Goal: Communication & Community: Answer question/provide support

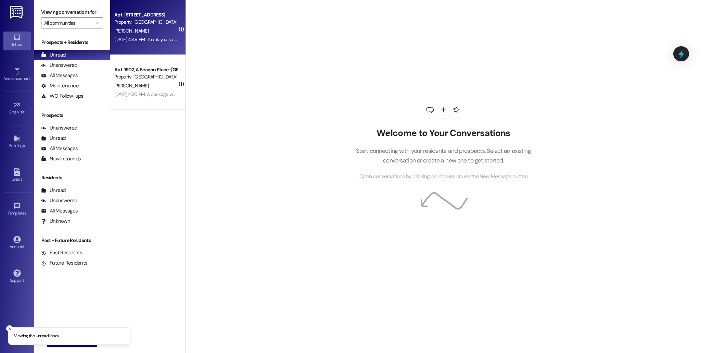
click at [139, 42] on div "[DATE] 4:49 PM: Thank you so much for the Birthday card. That was so sweet! 🥰 […" at bounding box center [194, 39] width 161 height 6
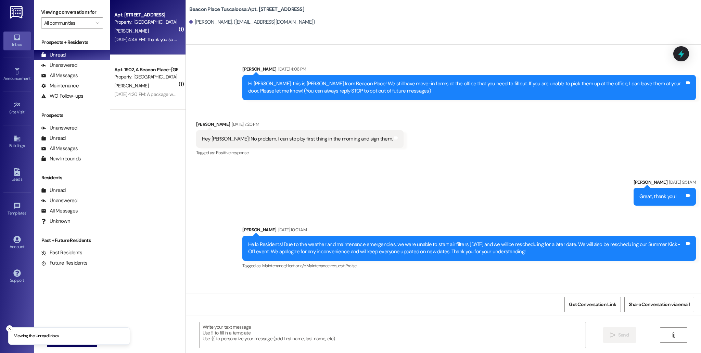
scroll to position [2114, 0]
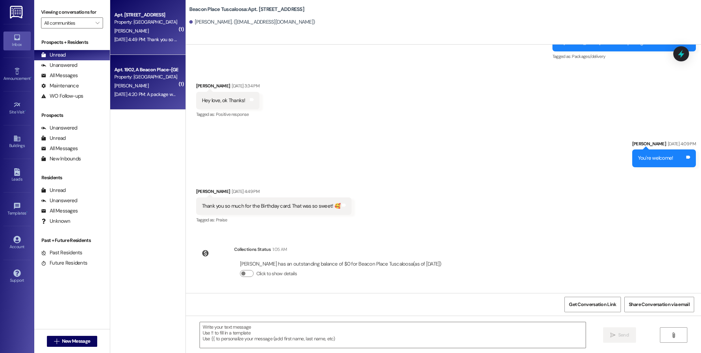
click at [159, 81] on div "[PERSON_NAME]" at bounding box center [146, 85] width 65 height 9
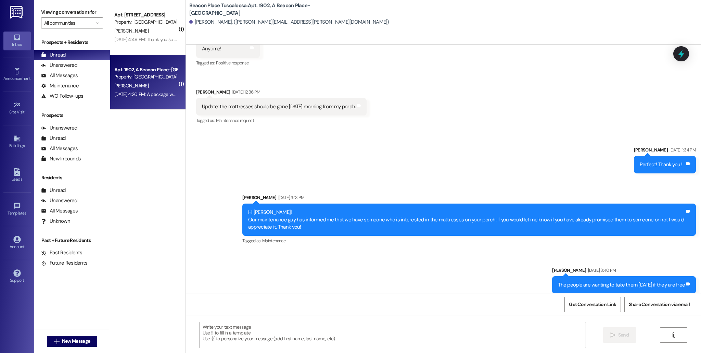
scroll to position [2461, 0]
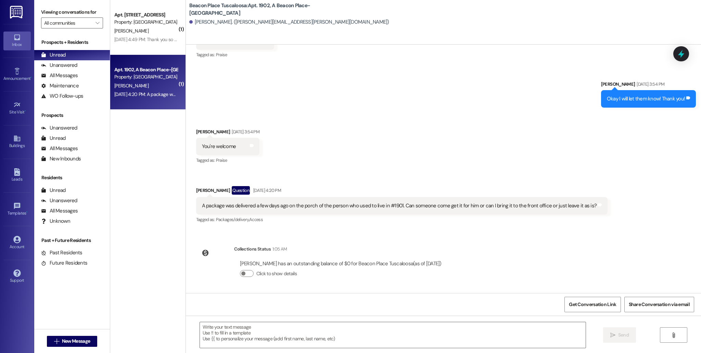
click at [356, 142] on div "Received via SMS [PERSON_NAME] [DATE] 3:54 PM You're welcome Tags and notes Tag…" at bounding box center [443, 171] width 515 height 117
click at [294, 243] on div "Collections Status 1:05 AM [PERSON_NAME] has an outstanding balance of $0 for B…" at bounding box center [322, 266] width 262 height 53
click at [18, 172] on icon at bounding box center [17, 172] width 6 height 8
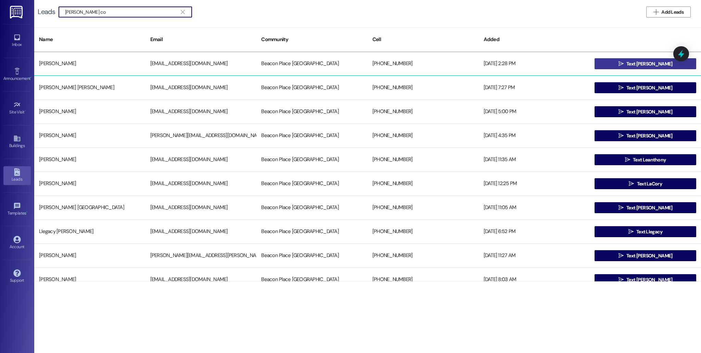
type input "[PERSON_NAME] co"
click at [474, 60] on span " Text Logan" at bounding box center [645, 64] width 57 height 10
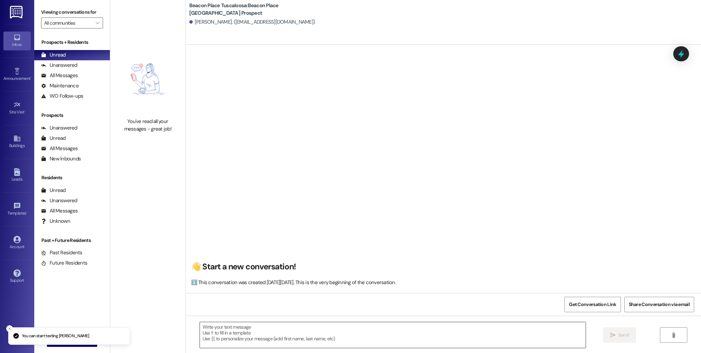
click at [304, 331] on textarea at bounding box center [393, 335] width 386 height 26
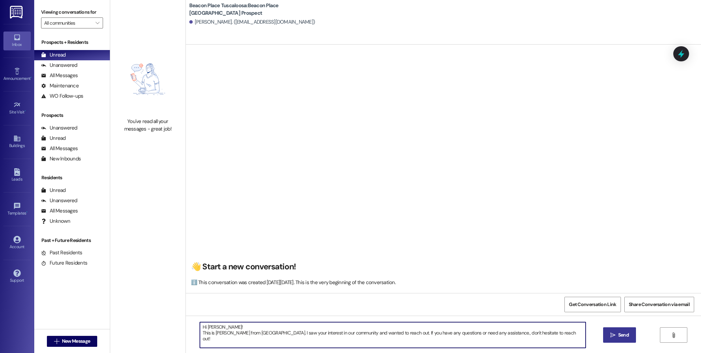
type textarea "Hi Logan! This is Allie-Grace from Beacon Place Tuscaloosa. I saw your interest…"
click at [474, 333] on span "Send" at bounding box center [623, 334] width 11 height 7
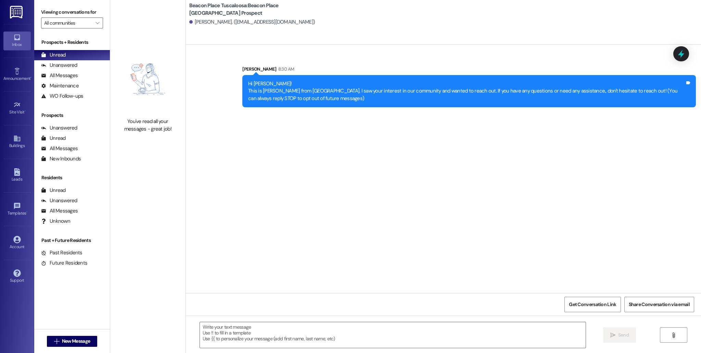
drag, startPoint x: 242, startPoint y: 83, endPoint x: 333, endPoint y: 107, distance: 93.9
click at [333, 107] on div "Sent via SMS Allie-Grace Ramsey 8:30 AM Hi Logan! This is Allie-Grace from Beac…" at bounding box center [469, 86] width 464 height 52
copy div "Hi Logan! This is Allie-Grace from Beacon Place Tuscaloosa. I saw your interest…"
click at [12, 176] on div "Leads" at bounding box center [17, 179] width 34 height 7
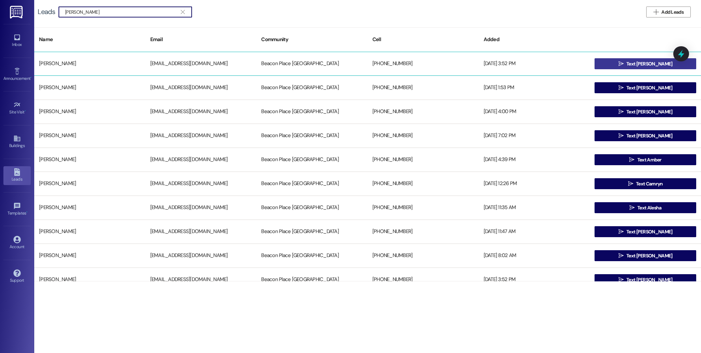
type input "cameron"
click at [474, 66] on span " Text Cameron" at bounding box center [645, 64] width 57 height 10
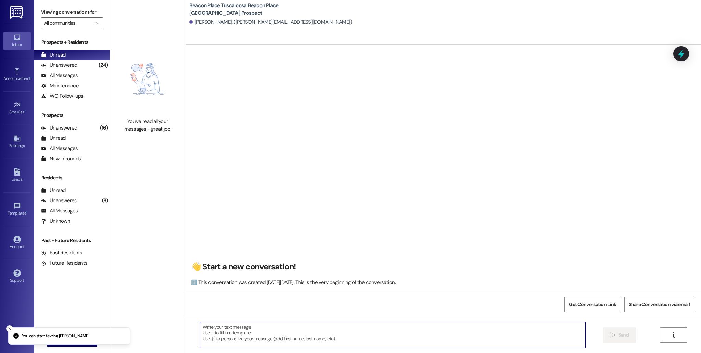
click at [282, 330] on textarea at bounding box center [393, 335] width 386 height 26
paste textarea "Hi Logan! This is Allie-Grace from Beacon Place Tuscaloosa. I saw your interest…"
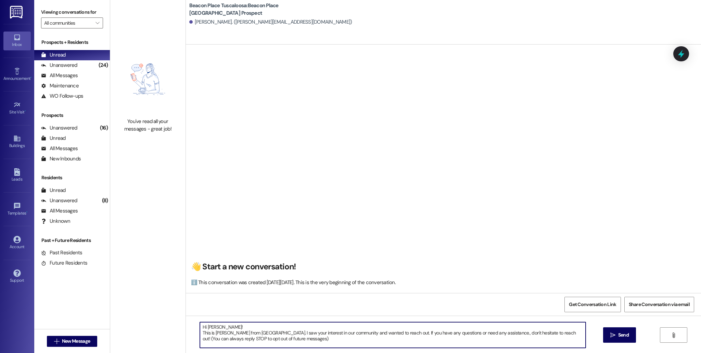
click at [223, 328] on textarea "Hi Logan! This is Allie-Grace from Beacon Place Tuscaloosa. I saw your interest…" at bounding box center [393, 335] width 386 height 26
type textarea "Hi Cameron! This is Allie-Grace from Beacon Place Tuscaloosa. I saw your intere…"
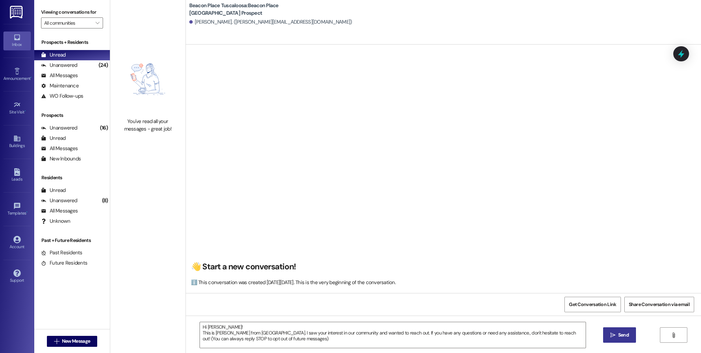
click at [474, 335] on button " Send" at bounding box center [619, 334] width 33 height 15
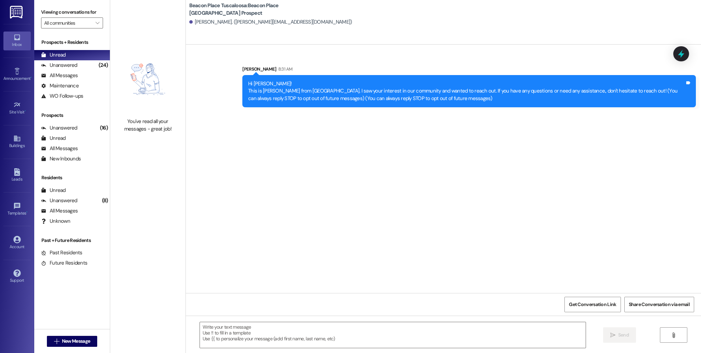
drag, startPoint x: 243, startPoint y: 83, endPoint x: 474, endPoint y: 107, distance: 232.0
click at [474, 107] on div "Sent via SMS Allie-Grace Ramsey 8:31 AM Hi Cameron! This is Allie-Grace from Be…" at bounding box center [469, 86] width 464 height 52
copy div "Hi Cameron! This is Allie-Grace from Beacon Place Tuscaloosa. I saw your intere…"
click at [17, 176] on div "Leads" at bounding box center [17, 179] width 34 height 7
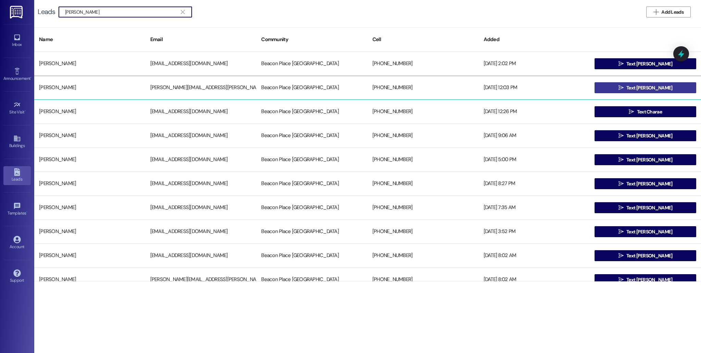
type input "charlie"
click at [474, 88] on icon "" at bounding box center [621, 87] width 5 height 5
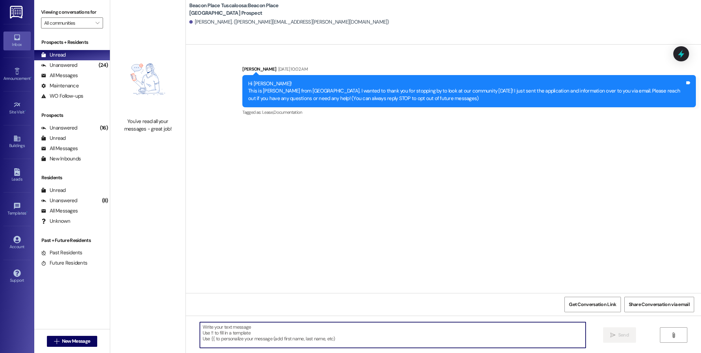
click at [235, 335] on textarea at bounding box center [393, 335] width 386 height 26
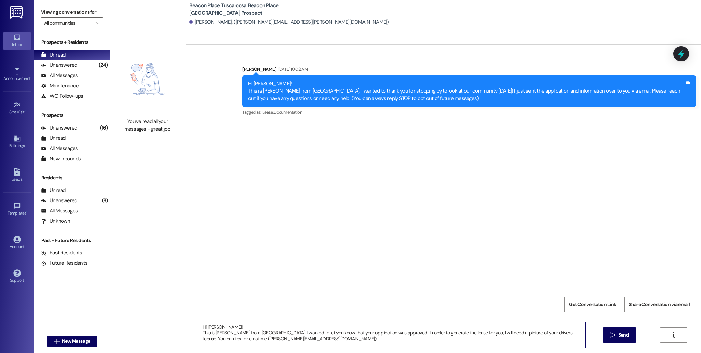
click at [224, 335] on textarea "Hi Charlie! This is Allie-Grace from Beacon Place Tuscaloosa. I wanted to let y…" at bounding box center [393, 335] width 386 height 26
click at [223, 335] on textarea "Hi Charlie! This is Allie-Grace from Beacon Place Tuscaloosa. I wanted to let y…" at bounding box center [393, 335] width 386 height 26
click at [267, 335] on textarea "Hi Charlie! This is Allie-Grace from Beacon Place Tuscaloosa. I wanted to let y…" at bounding box center [393, 335] width 386 height 26
click at [283, 335] on textarea "Hi Charlie! This is Allie-Grace from Beacon Place Tuscaloosa. I wanted to let y…" at bounding box center [393, 335] width 386 height 26
click at [364, 335] on textarea "Hi Charlie! This is Allie-Grace from Beacon Place Tuscaloosa. I wanted to let y…" at bounding box center [393, 335] width 386 height 26
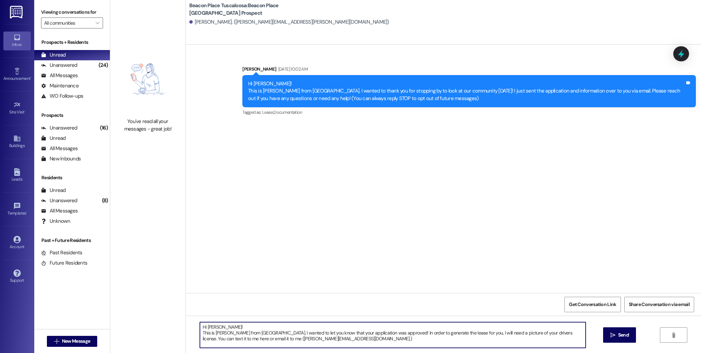
click at [284, 335] on textarea "Hi Charlie! This is Allie-Grace from Beacon Place Tuscaloosa. I wanted to let y…" at bounding box center [393, 335] width 386 height 26
click at [355, 335] on textarea "Hi Charlie! This is Allie-Grace from Beacon Place Tuscaloosa. I wanted to let y…" at bounding box center [393, 335] width 386 height 26
type textarea "Hi Charlie! This is Allie-Grace from Beacon Place Tuscaloosa. I wanted to let y…"
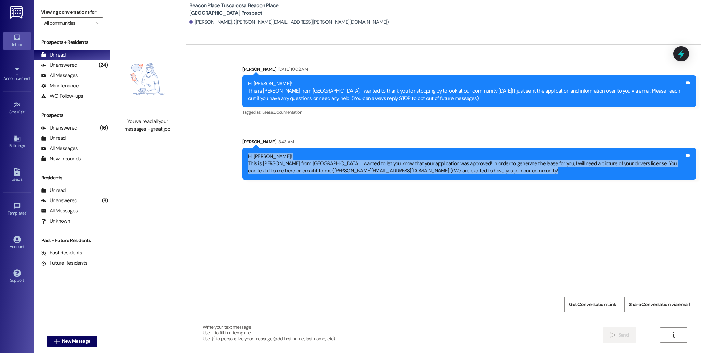
drag, startPoint x: 243, startPoint y: 156, endPoint x: 436, endPoint y: 195, distance: 197.7
click at [436, 195] on div "Sent via SMS Allie-Grace Ramsey Sep 04, 2025 at 10:02 AM Hi Charlie! This is Al…" at bounding box center [443, 169] width 515 height 248
copy div "Hi Charlie! This is Allie-Grace from Beacon Place Tuscaloosa. I wanted to let y…"
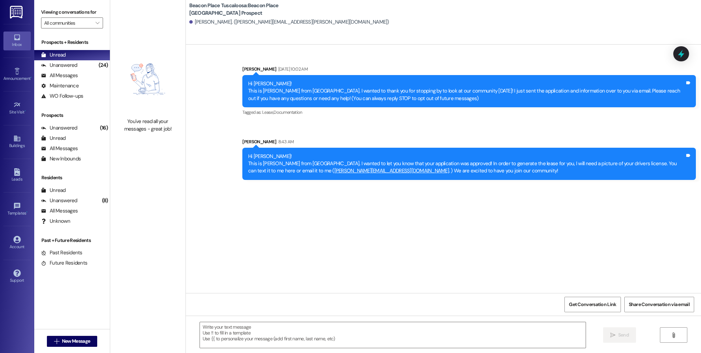
click at [256, 221] on div "Sent via SMS Allie-Grace Ramsey Sep 04, 2025 at 10:02 AM Hi Charlie! This is Al…" at bounding box center [443, 169] width 515 height 248
click at [97, 69] on div "(24)" at bounding box center [103, 65] width 13 height 11
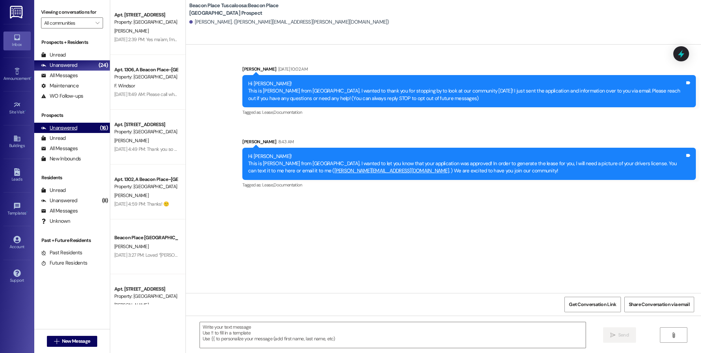
click at [69, 126] on div "Unanswered" at bounding box center [59, 127] width 36 height 7
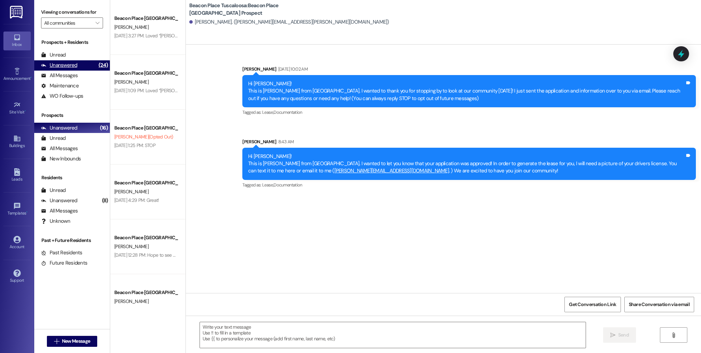
click at [67, 68] on div "Unanswered" at bounding box center [59, 65] width 36 height 7
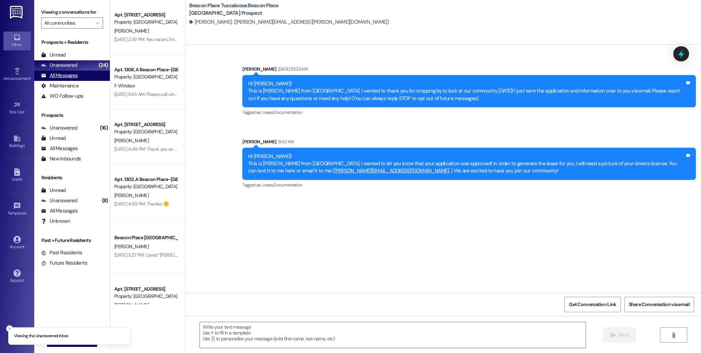
click at [68, 74] on div "All Messages" at bounding box center [59, 75] width 37 height 7
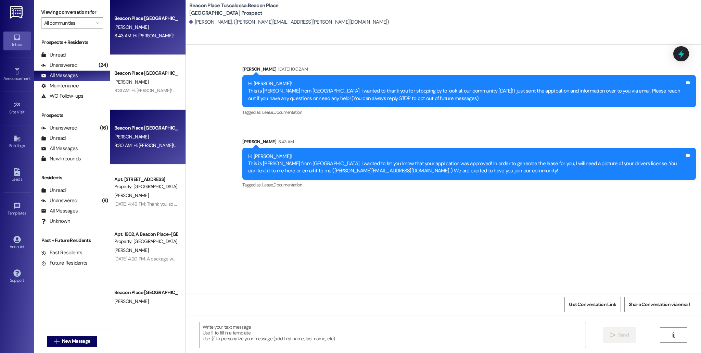
click at [141, 130] on div "Beacon Place [GEOGRAPHIC_DATA] Prospect" at bounding box center [145, 127] width 63 height 7
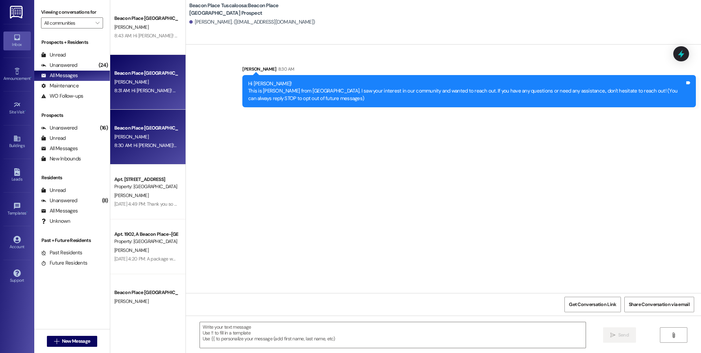
click at [137, 94] on div "8:31 AM: Hi Cameron! This is Allie-Grace from Beacon Place Tuscaloosa. I saw yo…" at bounding box center [146, 90] width 65 height 9
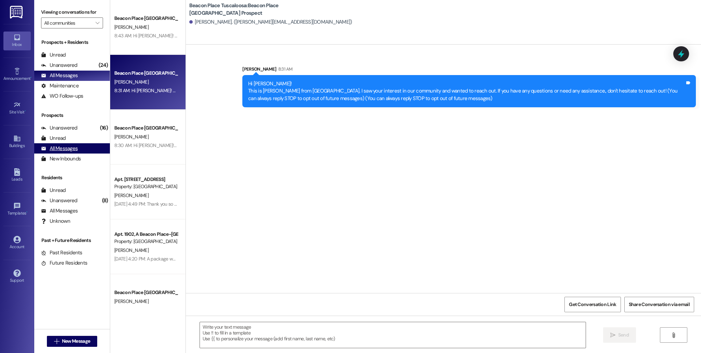
click at [67, 151] on div "All Messages" at bounding box center [59, 148] width 37 height 7
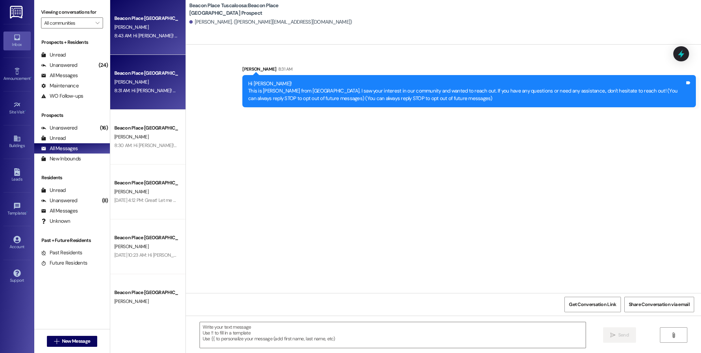
click at [145, 36] on div "8:43 AM: Hi Charlie! This is Allie-Grace from Beacon Place Tuscaloosa. I wanted…" at bounding box center [483, 36] width 738 height 6
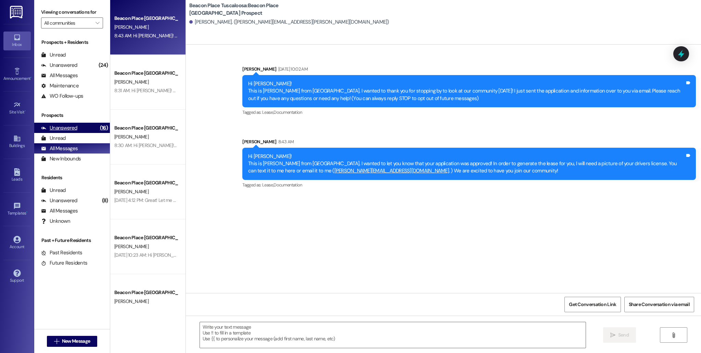
click at [73, 129] on div "Unanswered" at bounding box center [59, 127] width 36 height 7
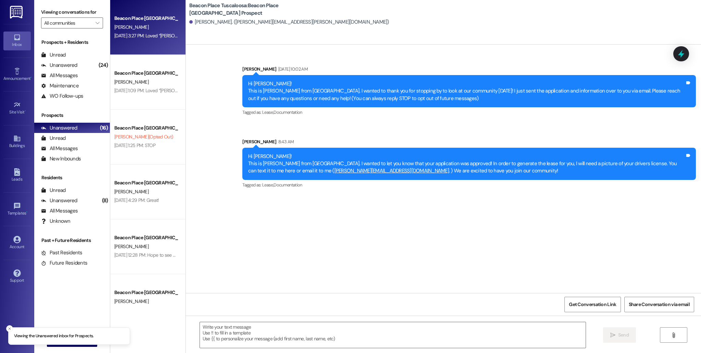
click at [170, 42] on div "Beacon Place Tuscaloosa Prospect V. Haley Aug 29, 2025 at 3:27 PM: Loved “Allie…" at bounding box center [147, 27] width 75 height 55
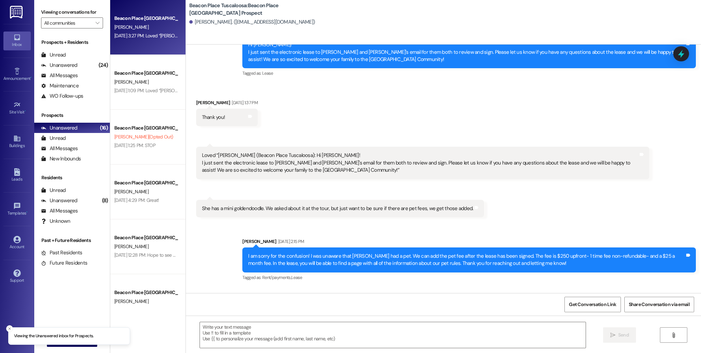
scroll to position [309, 0]
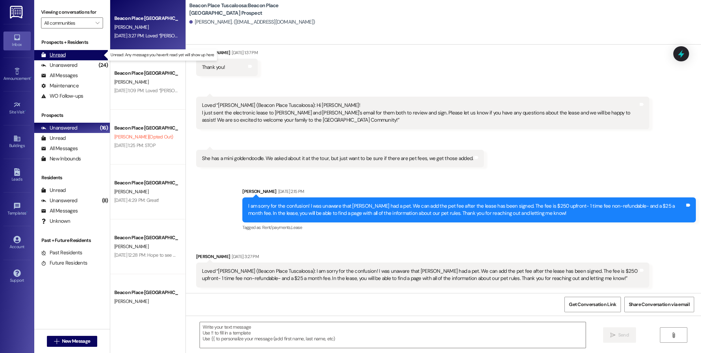
click at [76, 52] on div "Unread (0)" at bounding box center [72, 55] width 76 height 10
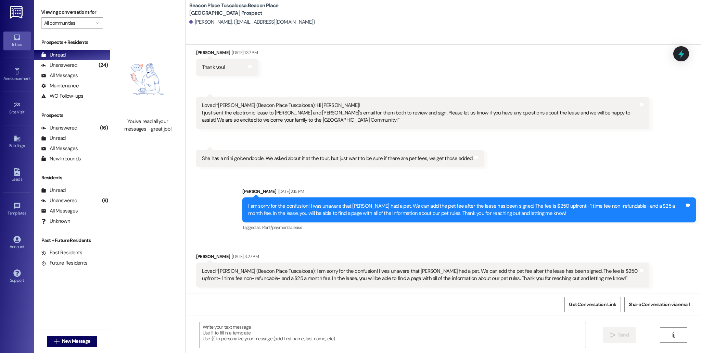
scroll to position [309, 0]
click at [74, 208] on div "All Messages" at bounding box center [59, 210] width 37 height 7
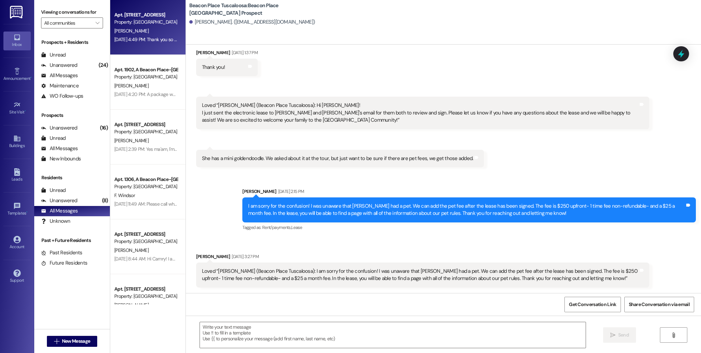
click at [119, 51] on div "Apt. 2404, A Beacon Place-Tuscaloosa Property: Beacon Place Tuscaloosa C. Robin…" at bounding box center [147, 27] width 75 height 55
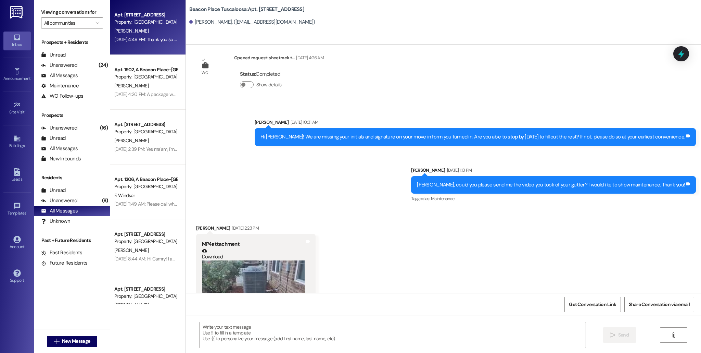
scroll to position [2114, 0]
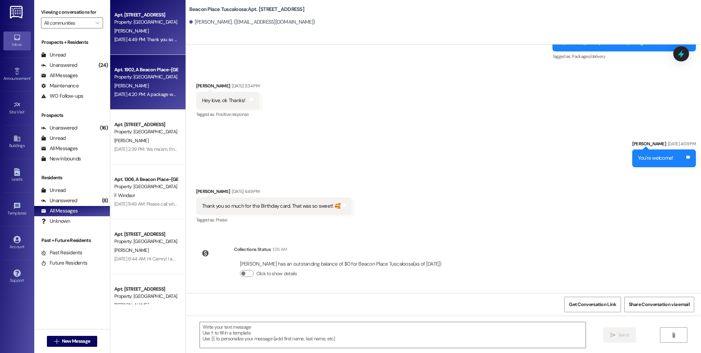
click at [153, 78] on div "Property: [GEOGRAPHIC_DATA] [GEOGRAPHIC_DATA]" at bounding box center [145, 76] width 63 height 7
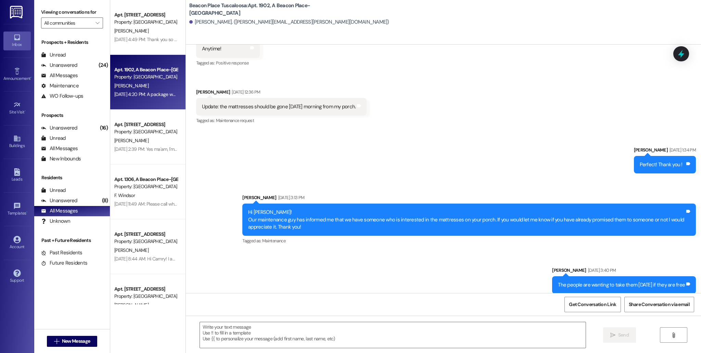
scroll to position [2461, 0]
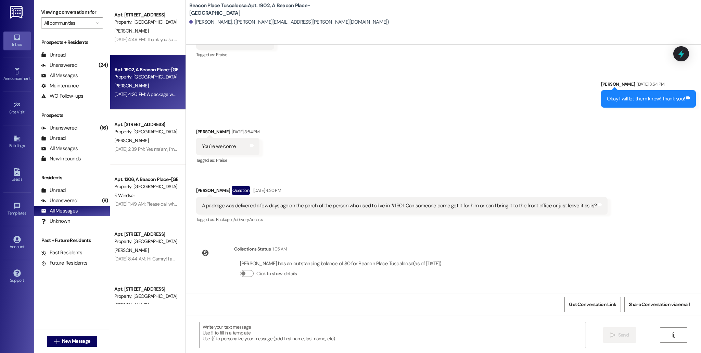
click at [271, 334] on textarea at bounding box center [393, 335] width 386 height 26
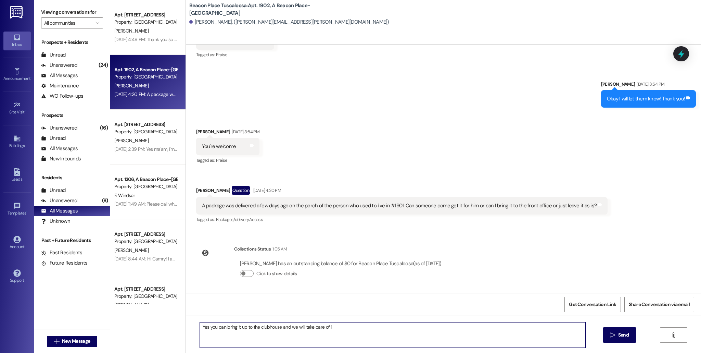
type textarea "Yes you can bring it up to the clubhouse and we will take care of it"
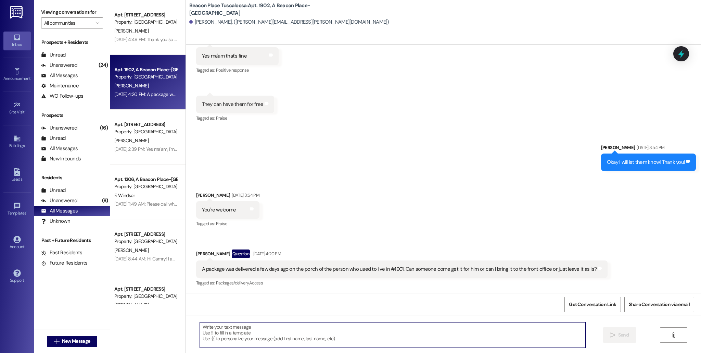
scroll to position [2509, 0]
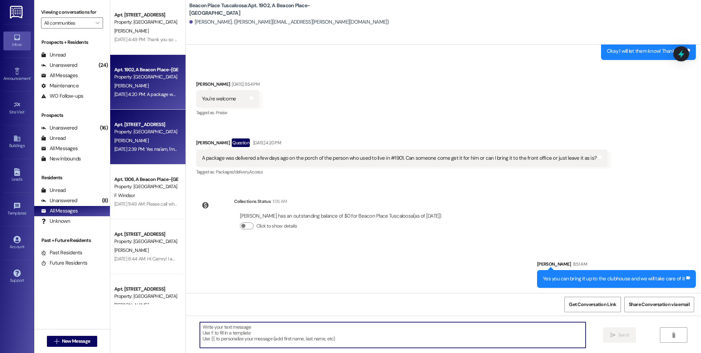
click at [129, 135] on div "Apt. 3203, A Beacon Place-Tuscaloosa Property: Beacon Place Tuscaloosa" at bounding box center [146, 128] width 65 height 16
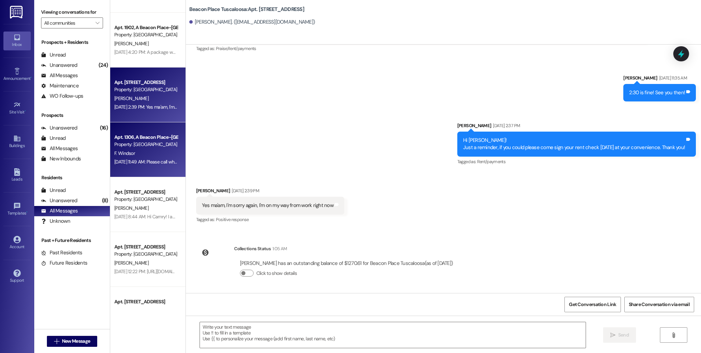
scroll to position [0, 0]
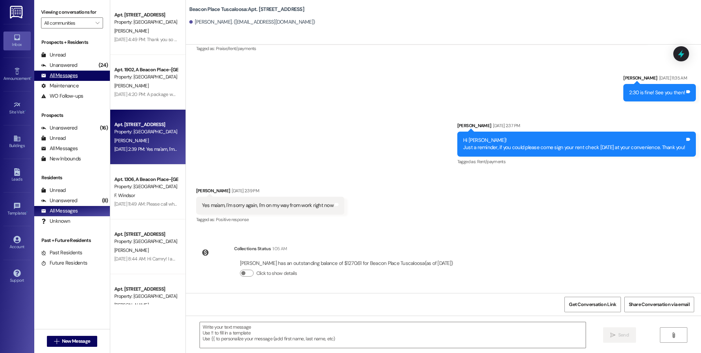
click at [67, 78] on div "All Messages" at bounding box center [59, 75] width 37 height 7
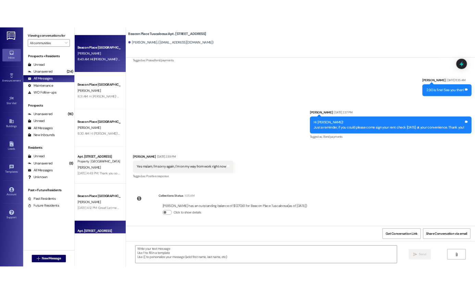
scroll to position [44, 0]
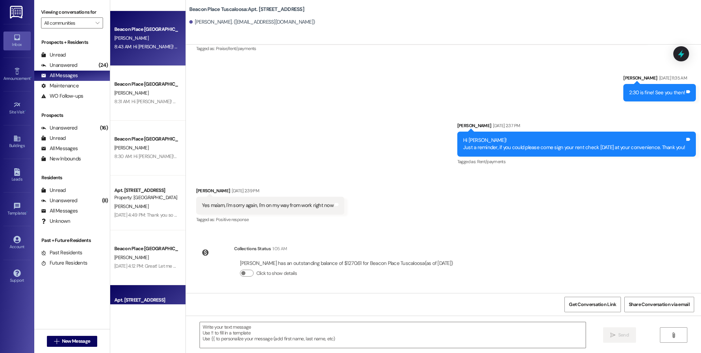
click at [143, 57] on div "Beacon Place Tuscaloosa Prospect C. Hutchins 8:43 AM: Hi Charlie! This is Allie…" at bounding box center [147, 38] width 75 height 55
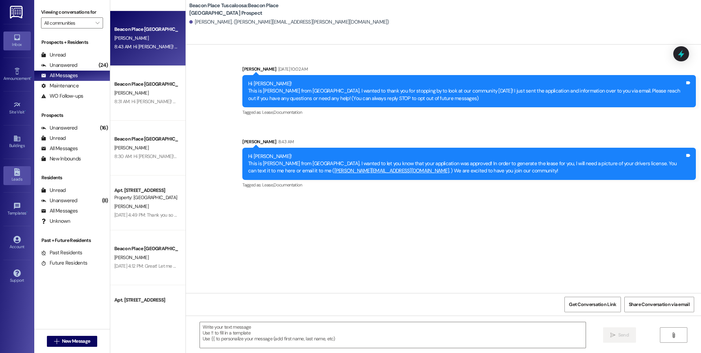
click at [22, 180] on div "Leads" at bounding box center [17, 179] width 34 height 7
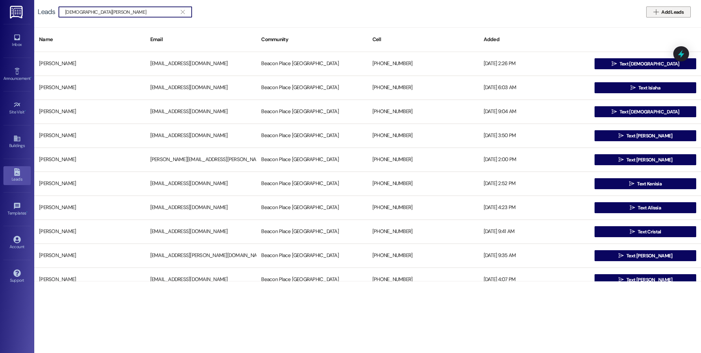
type input "isaiah l"
click at [474, 15] on span "Add Leads" at bounding box center [672, 12] width 22 height 7
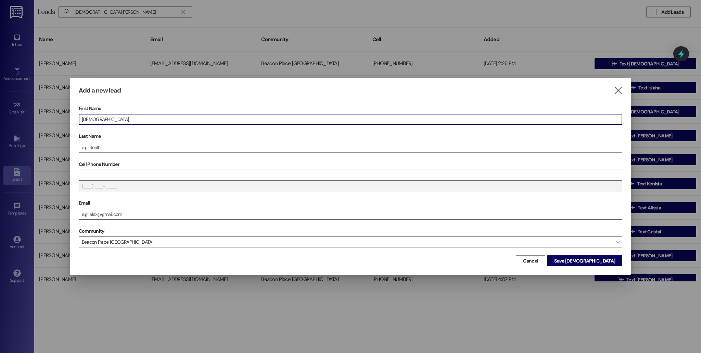
click at [140, 146] on input "Last Name" at bounding box center [350, 147] width 543 height 10
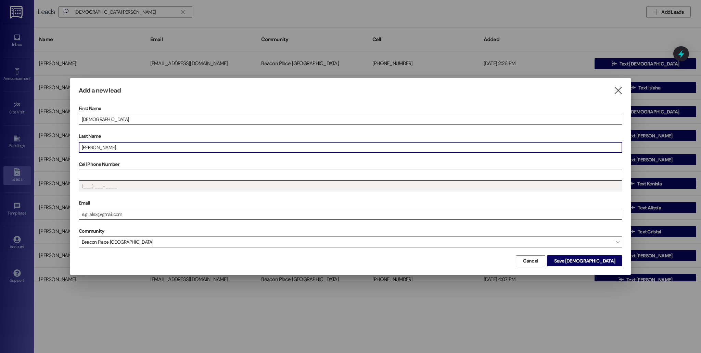
click at [112, 176] on input "Cell Phone Number" at bounding box center [350, 175] width 543 height 10
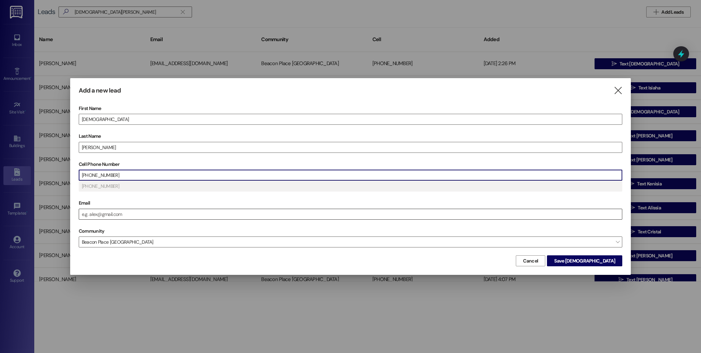
click at [135, 218] on input "Email" at bounding box center [350, 214] width 543 height 10
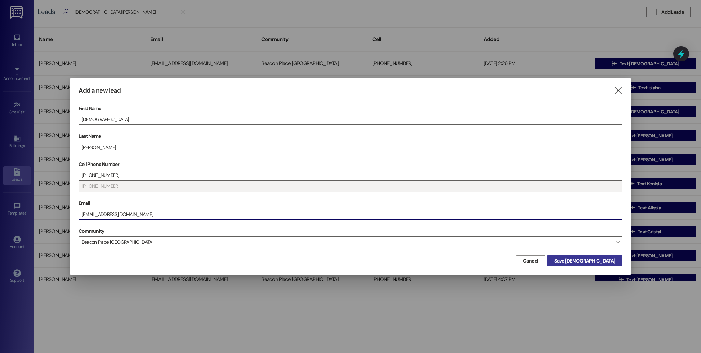
click at [474, 264] on button "Save Isaiah" at bounding box center [584, 260] width 75 height 11
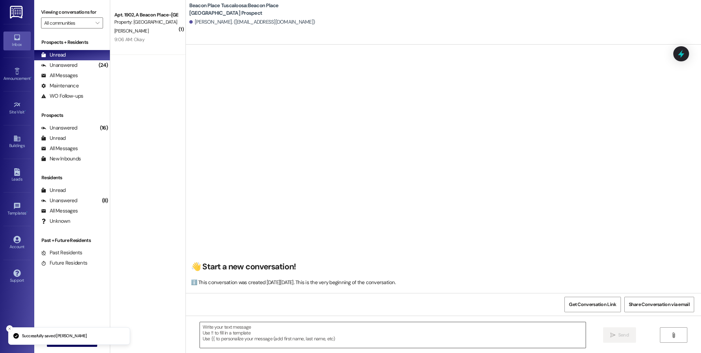
click at [307, 335] on textarea at bounding box center [393, 335] width 386 height 26
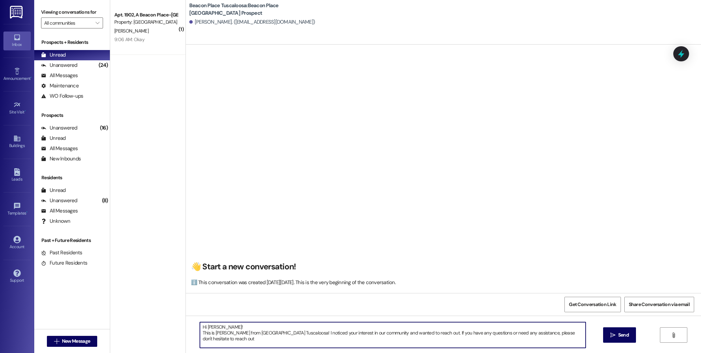
type textarea "Hi Isaiah! This is Allie-Grace from Beacon Place Tuscaloosa! I noticed your int…"
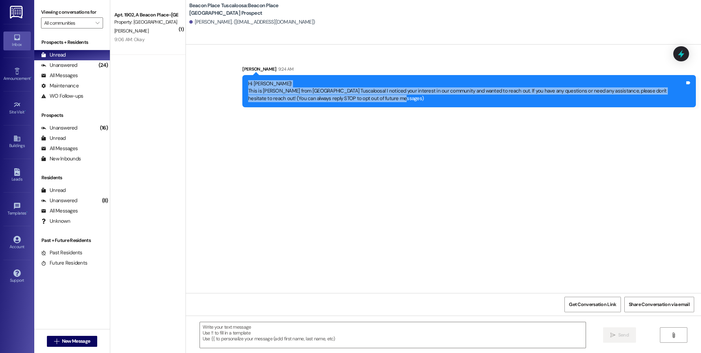
drag, startPoint x: 242, startPoint y: 83, endPoint x: 363, endPoint y: 108, distance: 123.1
click at [363, 108] on div "Sent via SMS Allie-Grace Ramsey 9:24 AM Hi Isaiah! This is Allie-Grace from Bea…" at bounding box center [469, 86] width 464 height 52
copy div "Hi Isaiah! This is Allie-Grace from Beacon Place Tuscaloosa! I noticed your int…"
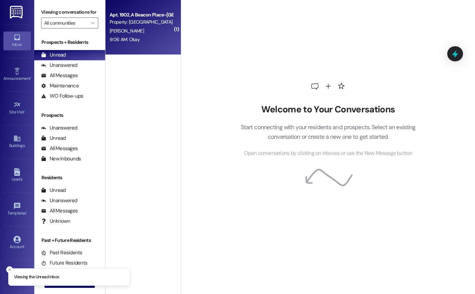
click at [123, 49] on div "Apt. 1902, A Beacon Place-[GEOGRAPHIC_DATA] Property: [GEOGRAPHIC_DATA] [GEOGRA…" at bounding box center [142, 27] width 75 height 55
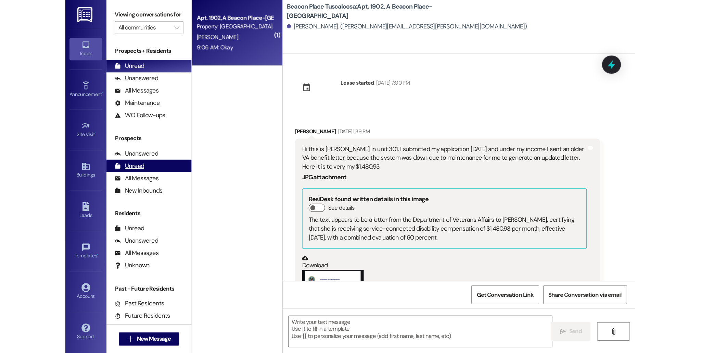
scroll to position [2728, 0]
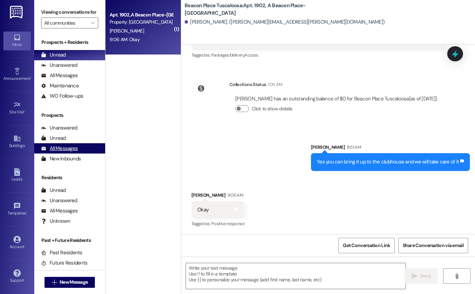
click at [68, 152] on div "All Messages" at bounding box center [59, 148] width 37 height 7
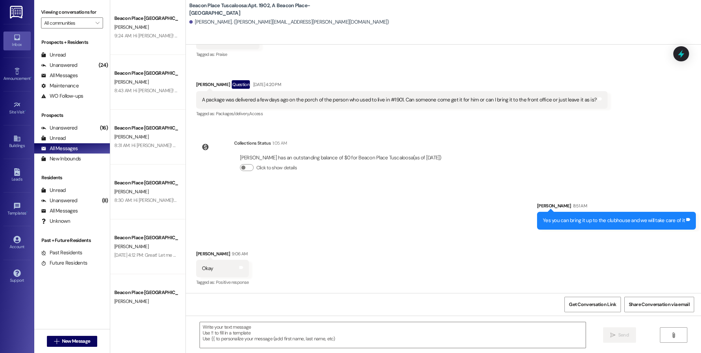
scroll to position [2567, 0]
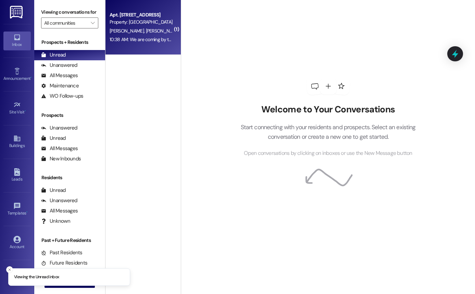
click at [146, 33] on span "[PERSON_NAME]" at bounding box center [163, 31] width 34 height 6
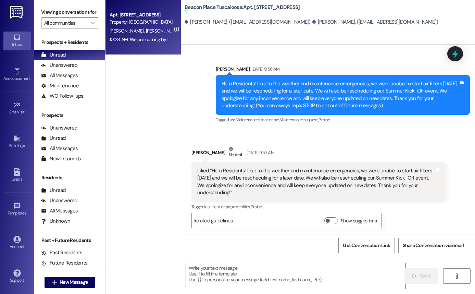
scroll to position [1521, 0]
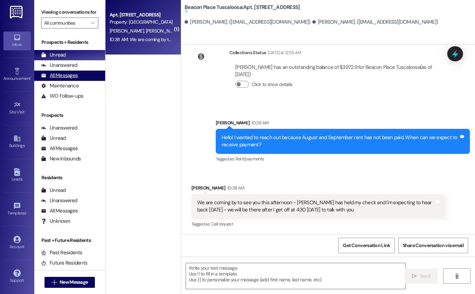
click at [79, 81] on div "All Messages (undefined)" at bounding box center [69, 76] width 71 height 10
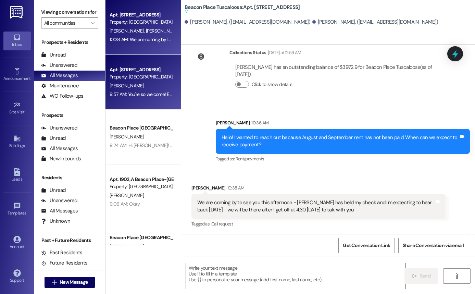
click at [135, 84] on div "[PERSON_NAME]" at bounding box center [141, 85] width 65 height 9
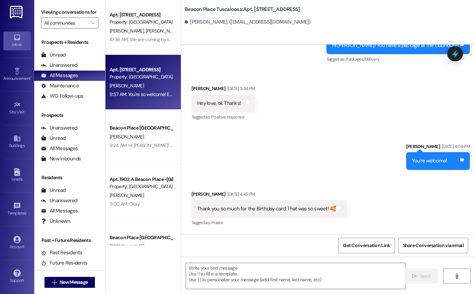
scroll to position [2249, 0]
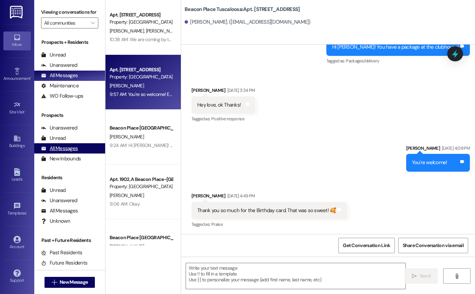
click at [67, 152] on div "All Messages" at bounding box center [59, 148] width 37 height 7
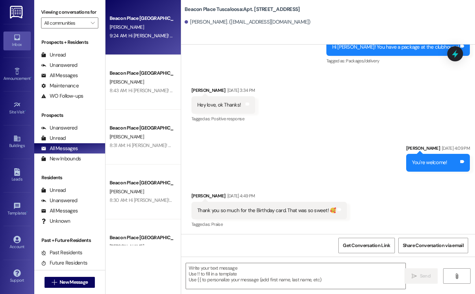
click at [132, 52] on div "Beacon Place Tuscaloosa Prospect I. Lusk 9:24 AM: Hi Isaiah! This is Allie-Grac…" at bounding box center [142, 27] width 75 height 55
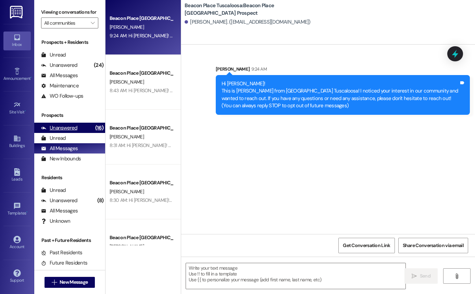
click at [82, 133] on div "Unanswered (16)" at bounding box center [69, 128] width 71 height 10
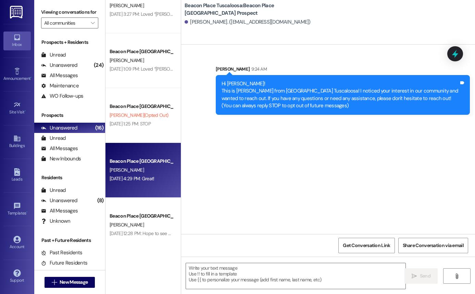
scroll to position [22, 0]
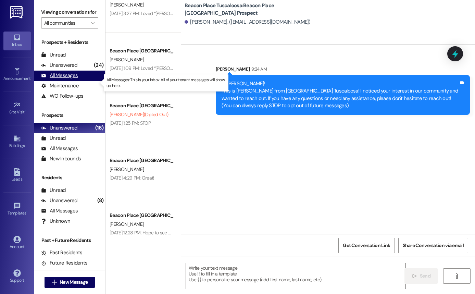
click at [72, 79] on div "All Messages" at bounding box center [59, 75] width 37 height 7
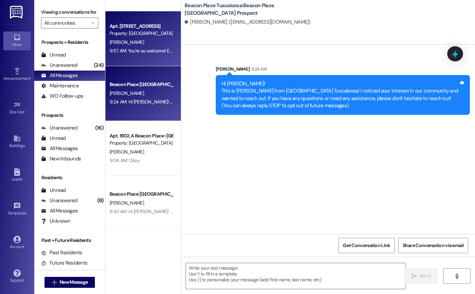
scroll to position [99, 0]
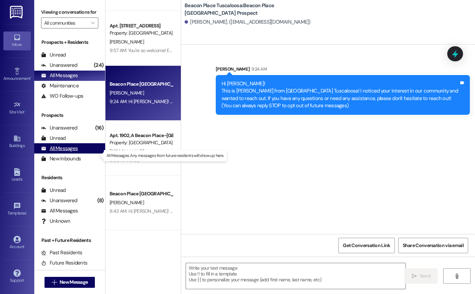
click at [68, 152] on div "All Messages" at bounding box center [59, 148] width 37 height 7
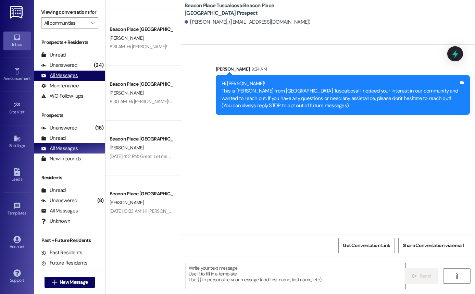
click at [67, 79] on div "All Messages" at bounding box center [59, 75] width 37 height 7
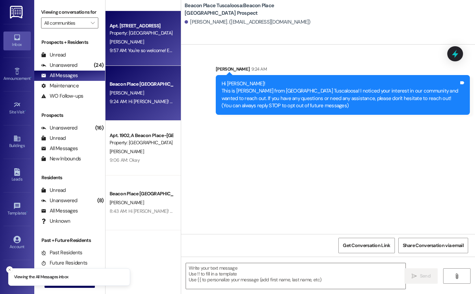
scroll to position [0, 0]
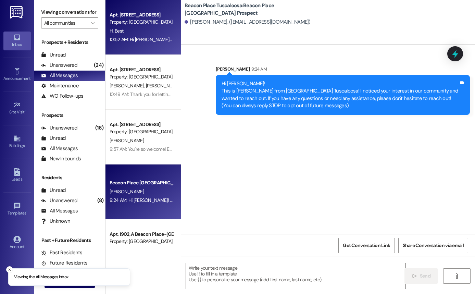
click at [123, 36] on div "10:52 AM: Hi Hailey! Gerald wanted me to let you know that the smell is coming …" at bounding box center [141, 39] width 65 height 9
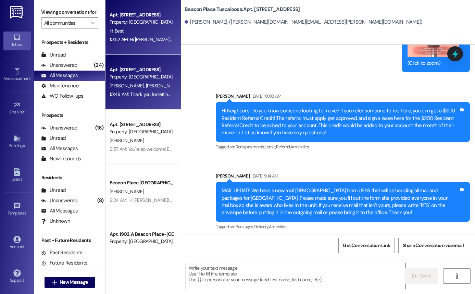
scroll to position [6444, 0]
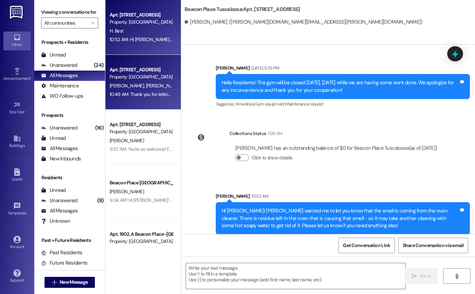
click at [143, 98] on div "10:49 AM: Thank you for letting me know. I will see you then. 10:49 AM: Thank y…" at bounding box center [141, 94] width 65 height 9
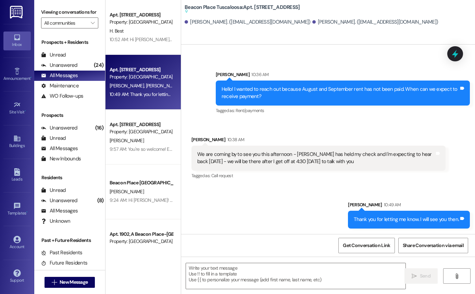
scroll to position [1569, 0]
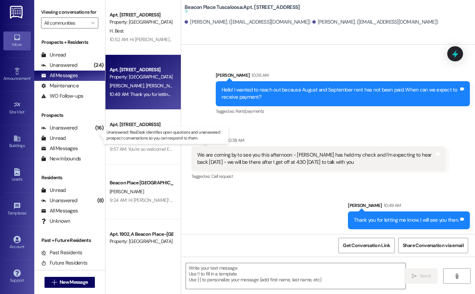
click at [145, 132] on p "Unanswered: ResiDesk identifies open questions and unanswered prospect conversa…" at bounding box center [165, 135] width 119 height 12
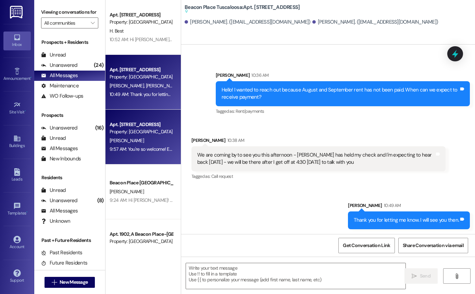
click at [147, 159] on div "Apt. 2404, A Beacon Place-Tuscaloosa Property: Beacon Place Tuscaloosa C. Robin…" at bounding box center [142, 137] width 75 height 55
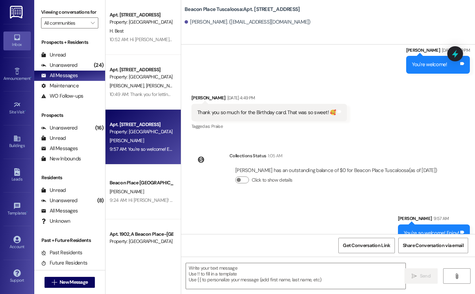
scroll to position [2368, 0]
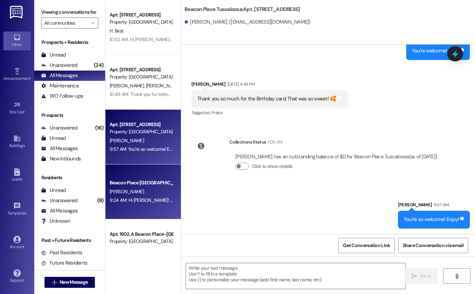
click at [143, 206] on div "Beacon Place Tuscaloosa Prospect I. Lusk 9:24 AM: Hi Isaiah! This is Allie-Grac…" at bounding box center [142, 191] width 75 height 55
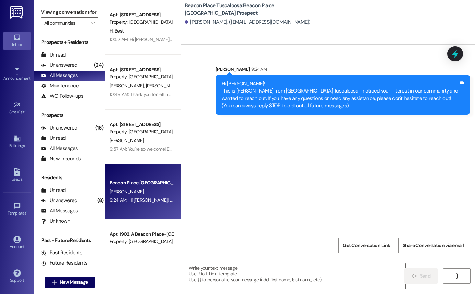
scroll to position [0, 0]
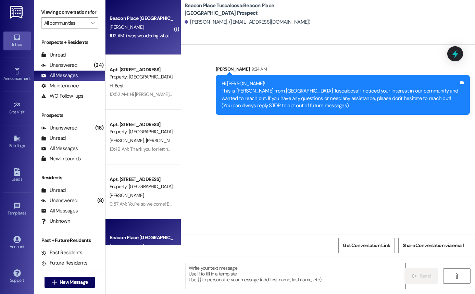
click at [144, 25] on div "C. Wells" at bounding box center [141, 27] width 65 height 9
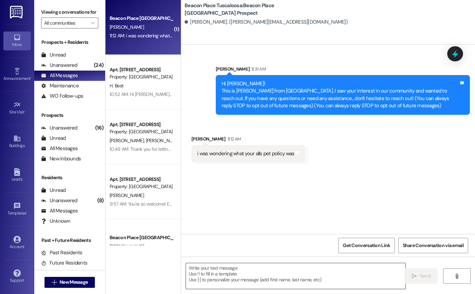
click at [223, 276] on textarea at bounding box center [295, 276] width 219 height 26
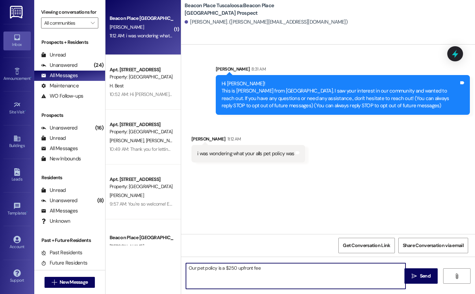
click at [214, 269] on textarea "Our pet policy is a $250 upfront fee" at bounding box center [295, 276] width 219 height 26
click at [266, 268] on textarea "Our pet fee is a $250 upfront fee" at bounding box center [295, 276] width 219 height 26
type textarea "Our pet fee is a $250 upfront and then $25 a month added on top of rent."
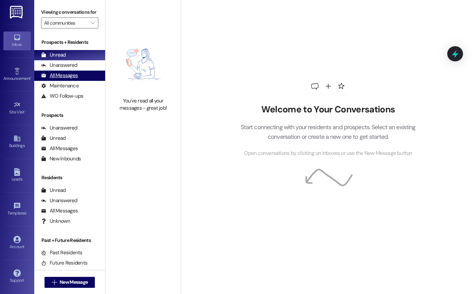
click at [67, 79] on div "All Messages" at bounding box center [59, 75] width 37 height 7
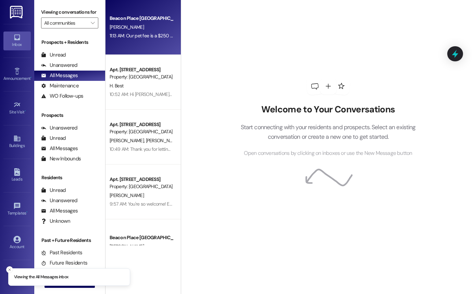
click at [147, 28] on div "[PERSON_NAME]" at bounding box center [141, 27] width 65 height 9
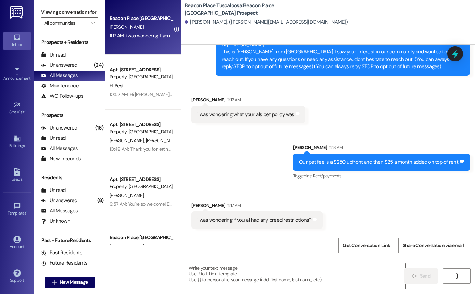
scroll to position [39, 0]
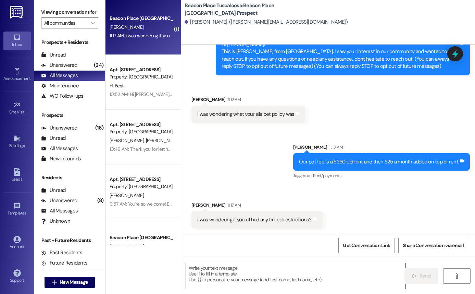
click at [230, 279] on textarea at bounding box center [295, 276] width 219 height 26
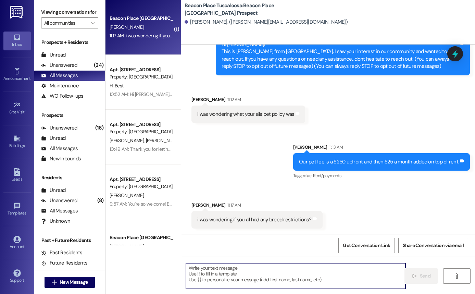
click at [254, 274] on textarea at bounding box center [295, 276] width 219 height 26
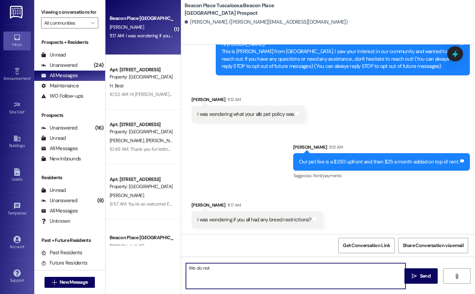
type textarea "We do not!"
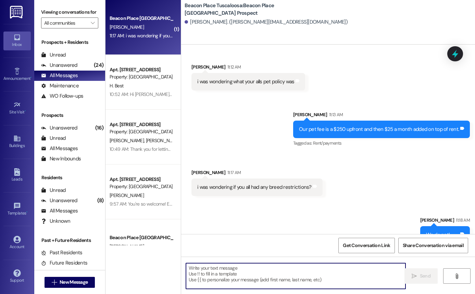
scroll to position [87, 0]
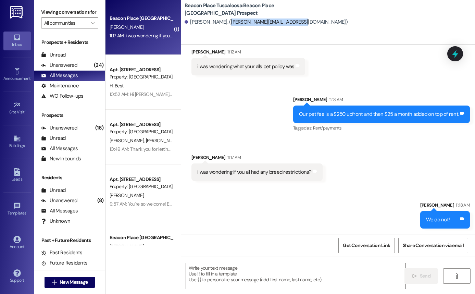
drag, startPoint x: 223, startPoint y: 23, endPoint x: 290, endPoint y: 22, distance: 67.1
click at [290, 22] on div "[PERSON_NAME]. ([PERSON_NAME][EMAIL_ADDRESS][DOMAIN_NAME])" at bounding box center [266, 21] width 163 height 7
copy div "[EMAIL_ADDRESS][DOMAIN_NAME]"
click at [336, 221] on div "Sent via SMS Allie-Grace Ramsey 11:18 AM We do not! Tags and notes" at bounding box center [328, 210] width 294 height 48
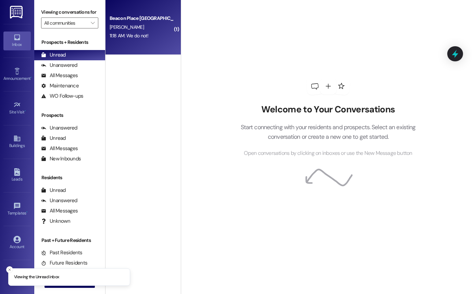
click at [138, 50] on div "Beacon Place Tuscaloosa Prospect [PERSON_NAME] 11:18 AM: We do not! 11:18 AM: W…" at bounding box center [142, 27] width 75 height 55
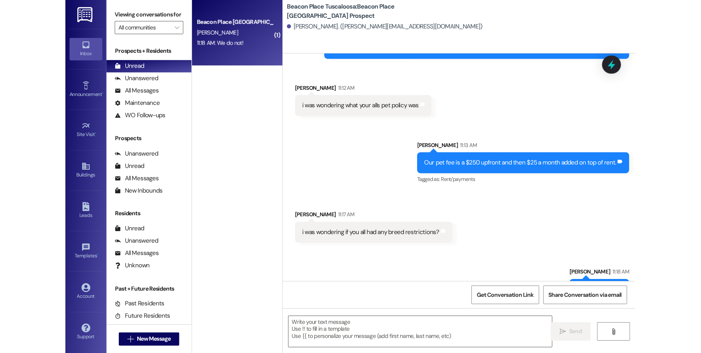
scroll to position [87, 0]
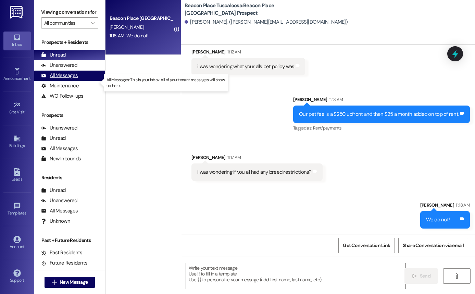
click at [67, 79] on div "All Messages" at bounding box center [59, 75] width 37 height 7
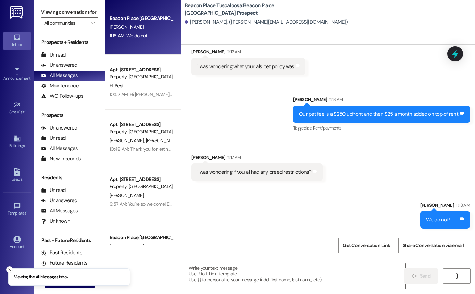
click at [146, 34] on div "11:18 AM: We do not! 11:18 AM: We do not!" at bounding box center [141, 35] width 65 height 9
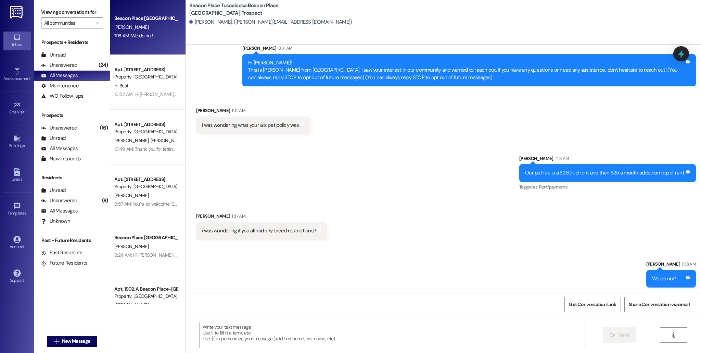
scroll to position [21, 0]
click at [17, 183] on link "Leads" at bounding box center [16, 175] width 27 height 18
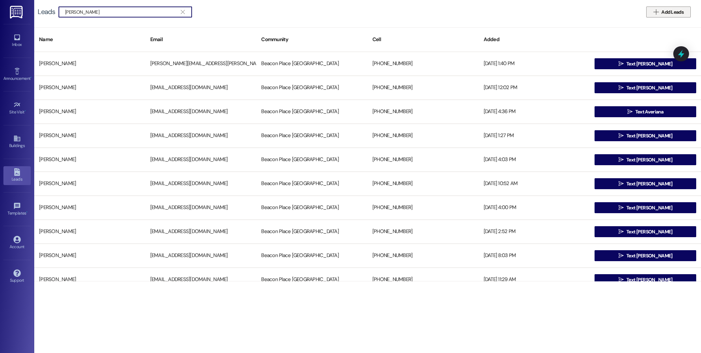
type input "david herman"
click at [474, 14] on span "Add Leads" at bounding box center [672, 12] width 22 height 7
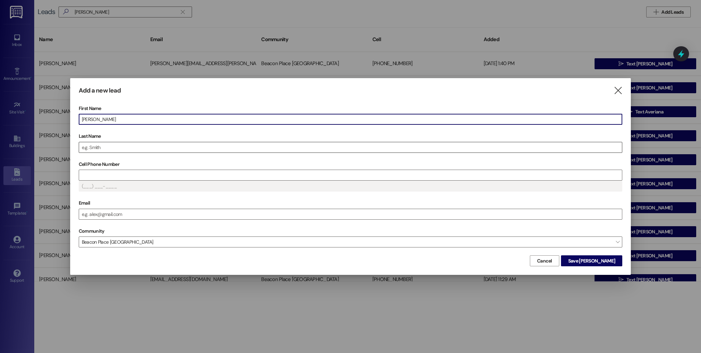
click at [114, 145] on input "Last Name" at bounding box center [350, 147] width 543 height 10
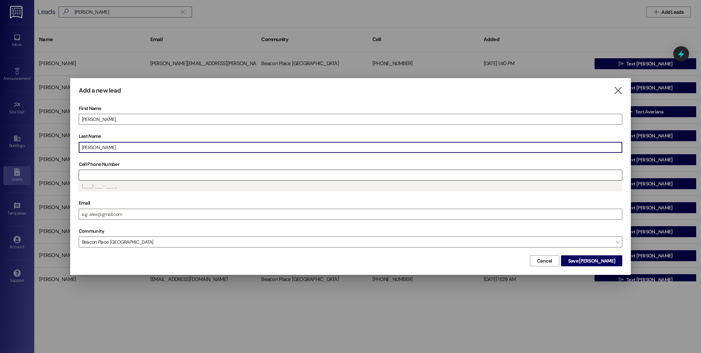
click at [115, 169] on div at bounding box center [351, 174] width 544 height 11
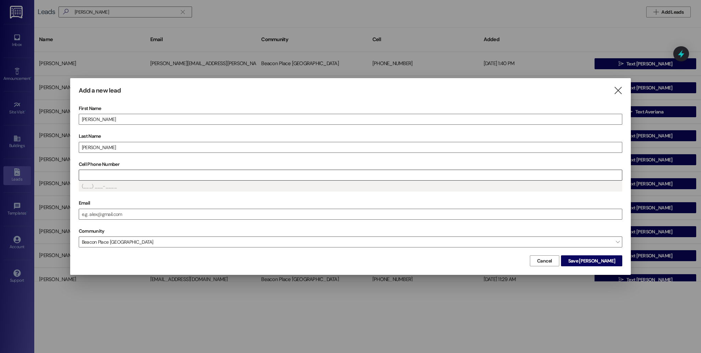
click at [115, 171] on input "Cell Phone Number" at bounding box center [350, 175] width 543 height 10
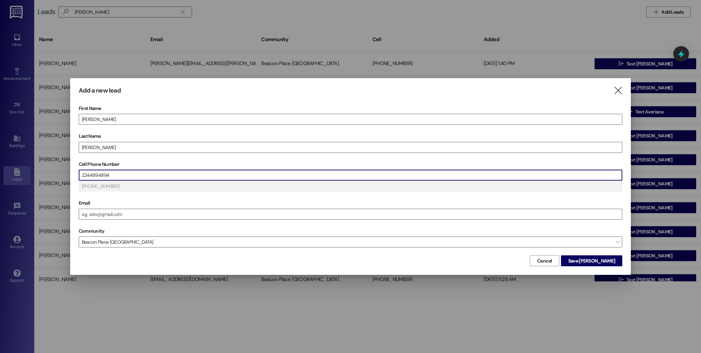
click at [132, 205] on label "Email" at bounding box center [351, 203] width 544 height 11
click at [132, 209] on input "Email" at bounding box center [350, 214] width 543 height 10
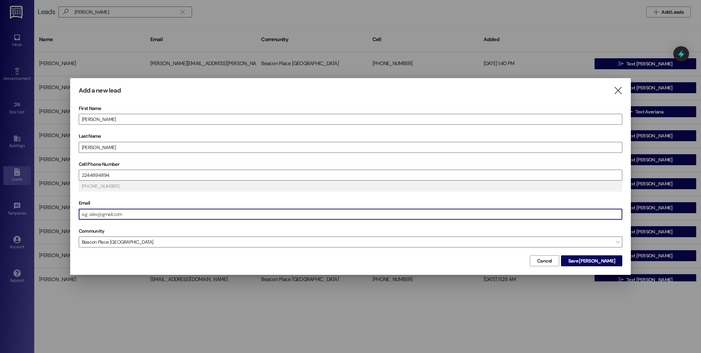
click at [133, 212] on input "Email" at bounding box center [350, 214] width 543 height 10
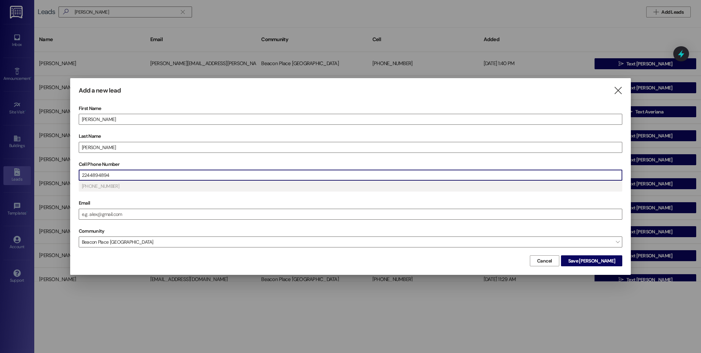
click at [126, 174] on input "2244894894" at bounding box center [350, 175] width 543 height 10
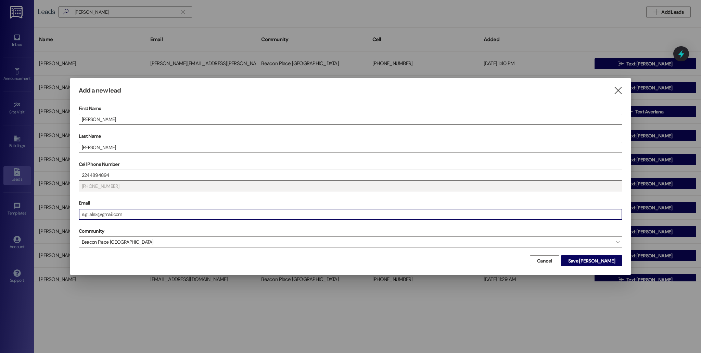
click at [121, 215] on input "Email" at bounding box center [350, 214] width 543 height 10
click at [474, 258] on span "Save David" at bounding box center [591, 260] width 47 height 7
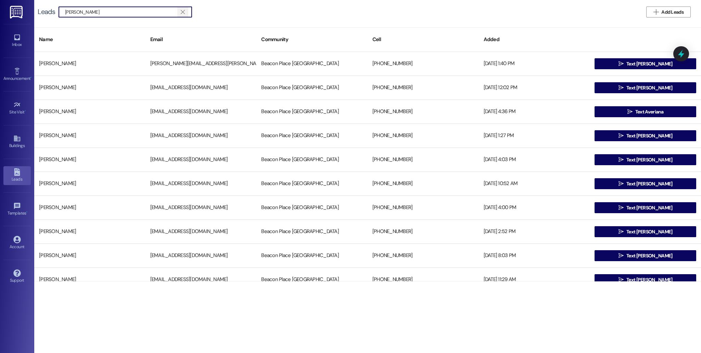
click at [184, 12] on icon "" at bounding box center [183, 11] width 4 height 5
click at [164, 12] on input at bounding box center [128, 12] width 127 height 10
type input "david herman"
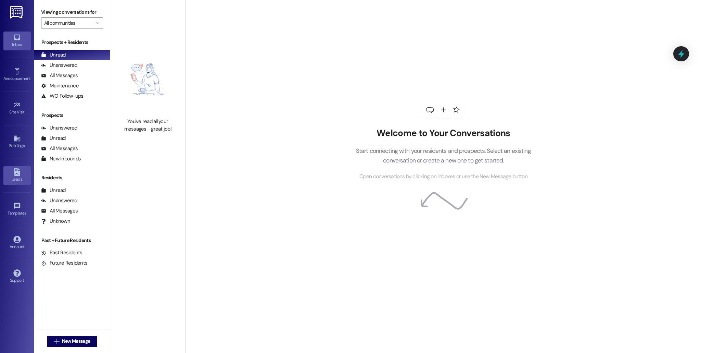
click at [13, 180] on div "Leads" at bounding box center [17, 179] width 34 height 7
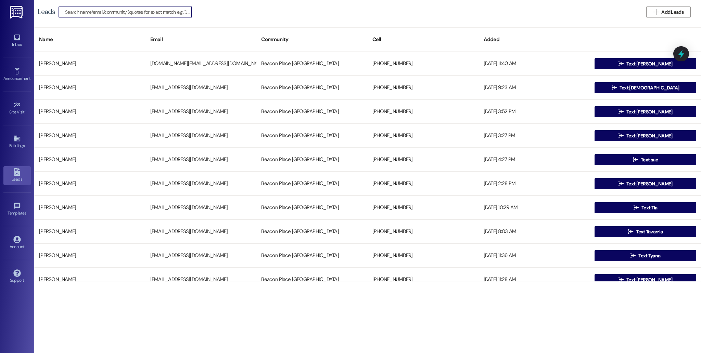
click at [240, 22] on div "Leads   Add Leads" at bounding box center [367, 12] width 667 height 24
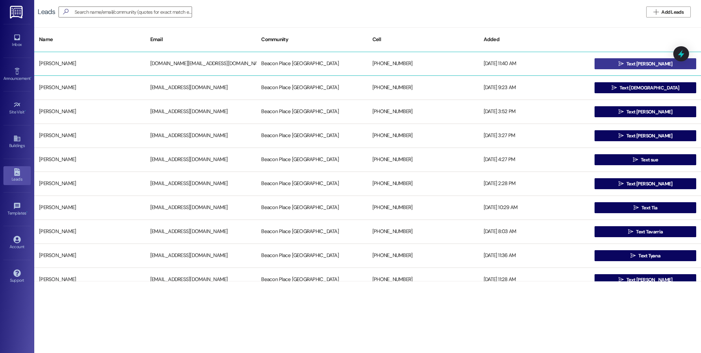
click at [653, 62] on span "Text [PERSON_NAME]" at bounding box center [649, 63] width 46 height 7
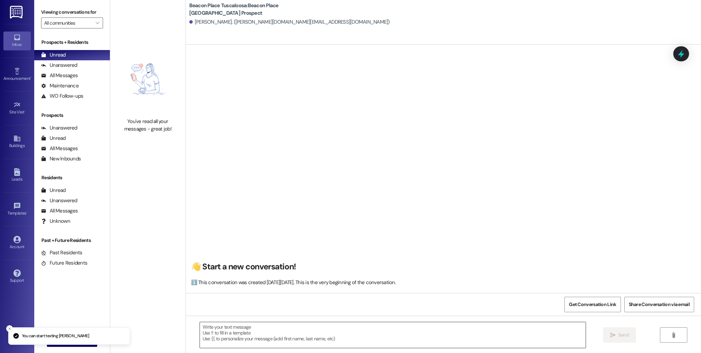
click at [330, 322] on textarea at bounding box center [393, 335] width 386 height 26
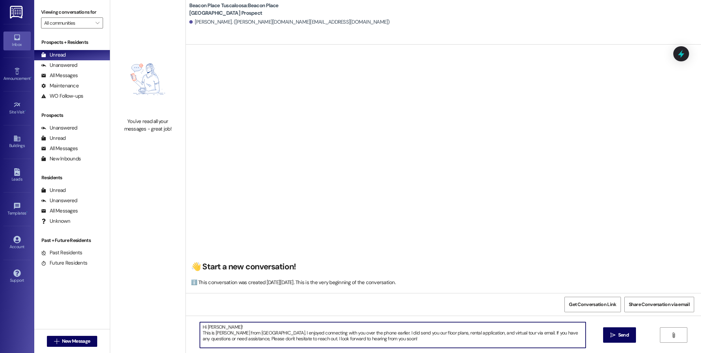
click at [258, 337] on textarea "Hi [PERSON_NAME]! This is [PERSON_NAME] from [GEOGRAPHIC_DATA]. I enjoyed conne…" at bounding box center [393, 335] width 386 height 26
type textarea "Hi [PERSON_NAME]! This is [PERSON_NAME] from [GEOGRAPHIC_DATA]. I enjoyed conne…"
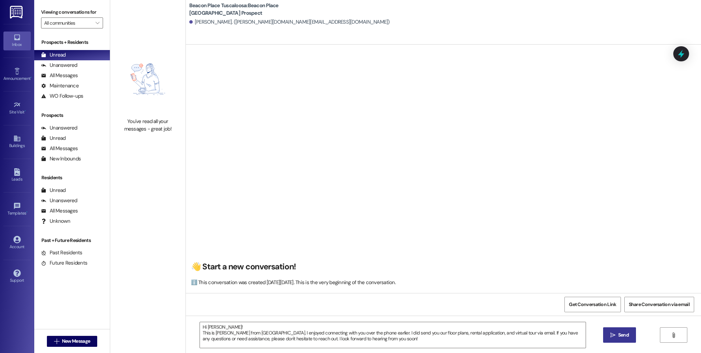
click at [615, 336] on span " Send" at bounding box center [620, 334] width 22 height 7
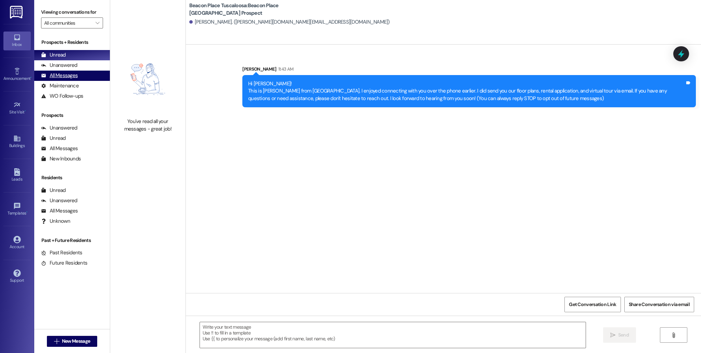
click at [69, 76] on div "All Messages" at bounding box center [59, 75] width 37 height 7
